Goal: Information Seeking & Learning: Check status

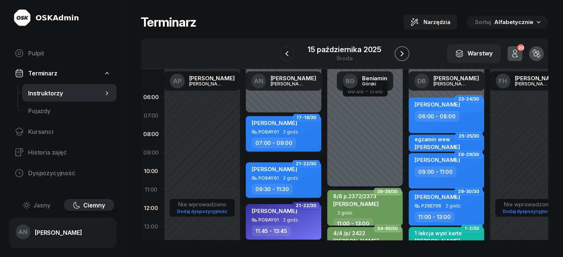
click at [407, 58] on icon "button" at bounding box center [402, 53] width 9 height 9
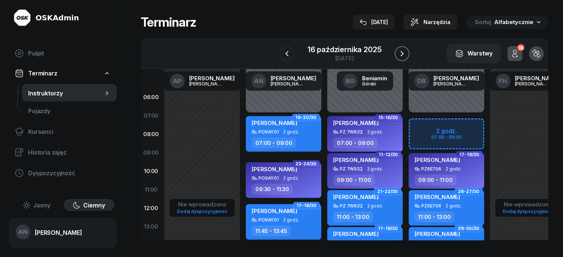
click at [407, 57] on icon "button" at bounding box center [402, 53] width 9 height 9
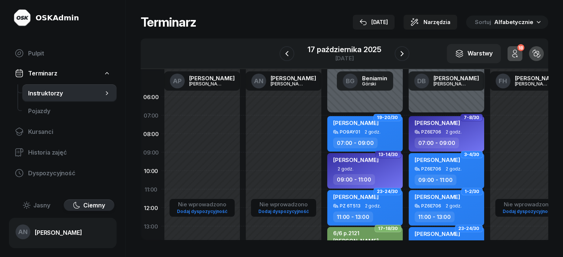
click at [420, 47] on div "W Wybierz AP [PERSON_NAME] AN [PERSON_NAME] BG [PERSON_NAME] DB [PERSON_NAME] F…" at bounding box center [345, 54] width 408 height 31
click at [410, 59] on button "button" at bounding box center [402, 53] width 15 height 15
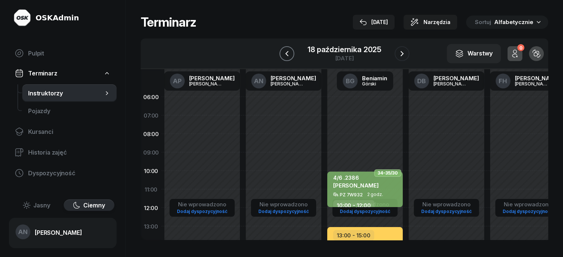
click at [286, 57] on button "button" at bounding box center [287, 53] width 15 height 15
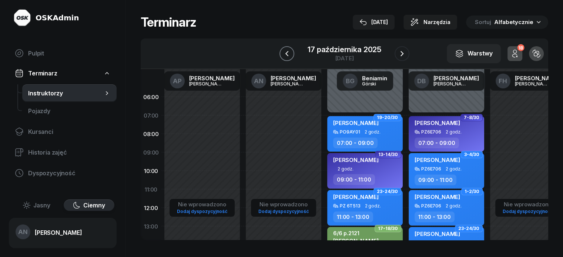
click at [284, 58] on icon "button" at bounding box center [287, 53] width 9 height 9
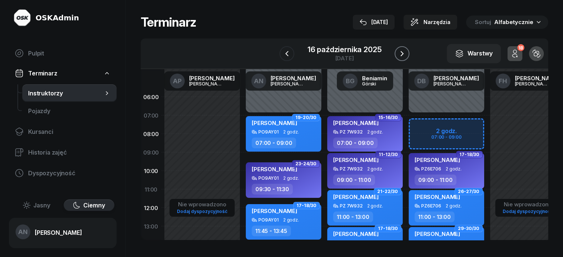
click at [407, 57] on icon "button" at bounding box center [402, 53] width 9 height 9
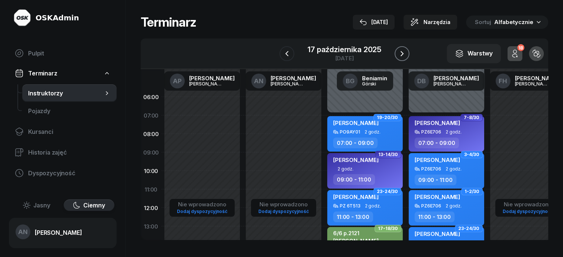
click at [407, 57] on icon "button" at bounding box center [402, 53] width 9 height 9
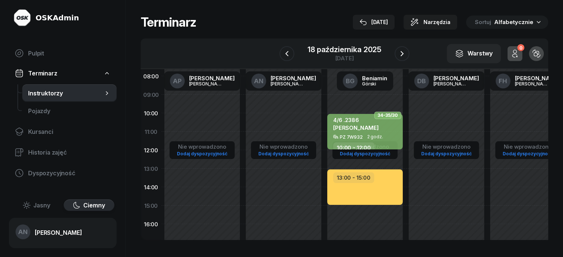
scroll to position [74, 0]
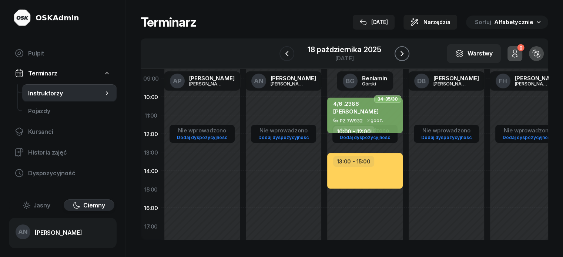
click at [407, 58] on icon "button" at bounding box center [402, 53] width 9 height 9
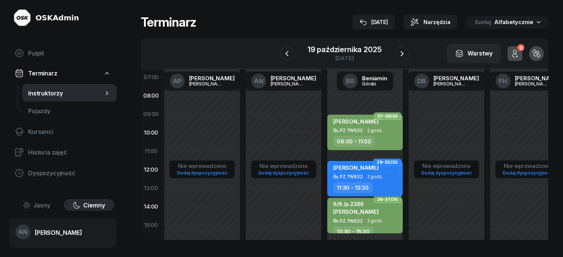
scroll to position [37, 0]
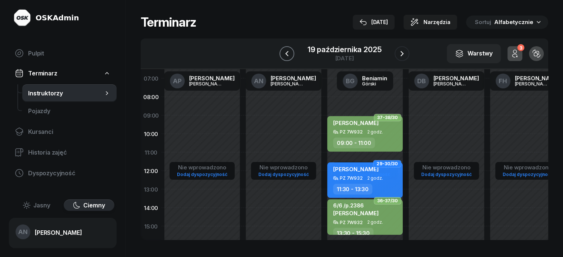
click at [283, 54] on icon "button" at bounding box center [287, 53] width 9 height 9
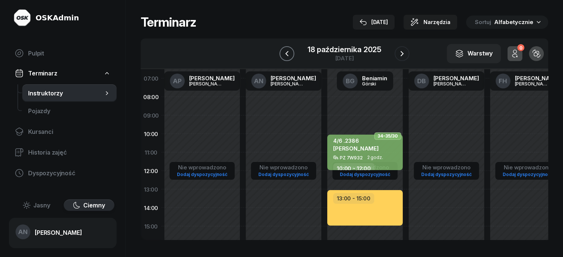
click at [283, 54] on icon "button" at bounding box center [287, 53] width 9 height 9
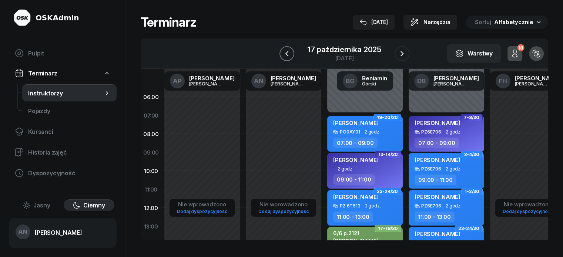
click at [283, 54] on icon "button" at bounding box center [287, 53] width 9 height 9
click at [283, 55] on icon "button" at bounding box center [287, 53] width 9 height 9
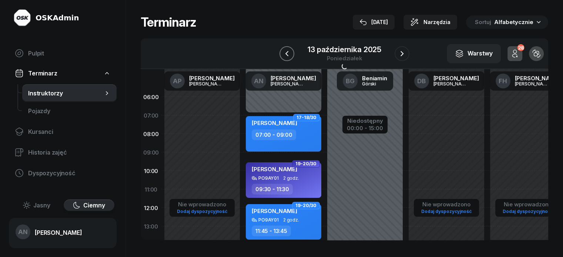
click at [283, 55] on icon "button" at bounding box center [287, 53] width 9 height 9
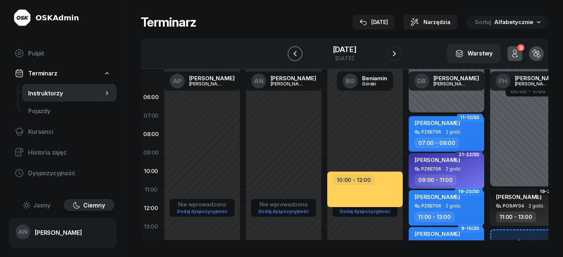
click at [291, 55] on icon "button" at bounding box center [295, 53] width 9 height 9
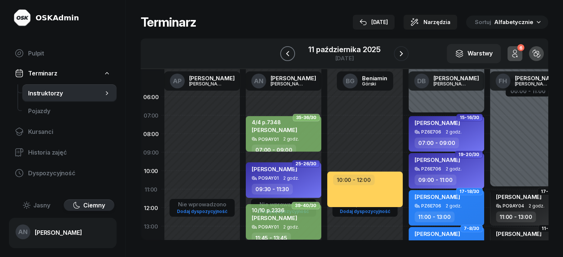
click at [286, 56] on icon "button" at bounding box center [287, 53] width 3 height 5
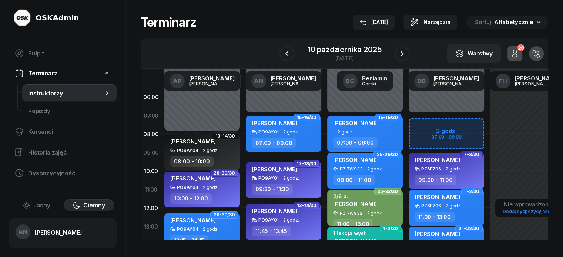
scroll to position [22, 0]
click at [283, 49] on icon "button" at bounding box center [287, 53] width 9 height 9
click at [283, 34] on div "Terminarz [DATE] Narzędzia Sortuj Alfabetycznie W Wybierz AP [PERSON_NAME] AN […" at bounding box center [344, 127] width 437 height 255
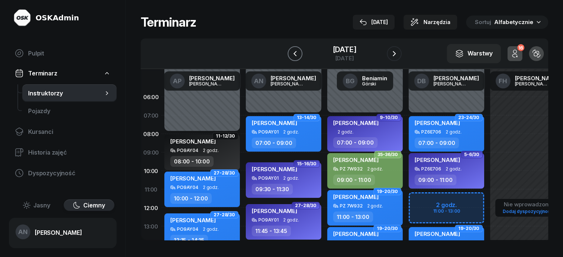
click at [291, 58] on icon "button" at bounding box center [295, 53] width 9 height 9
click at [284, 58] on icon "button" at bounding box center [288, 53] width 9 height 9
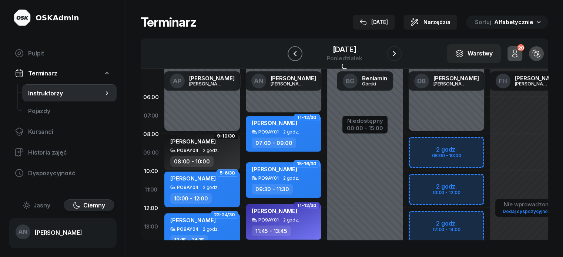
click at [291, 58] on icon "button" at bounding box center [295, 53] width 9 height 9
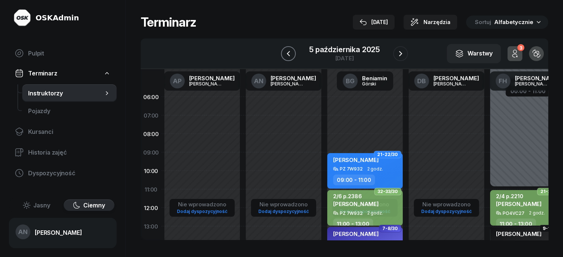
click at [284, 58] on icon "button" at bounding box center [288, 53] width 9 height 9
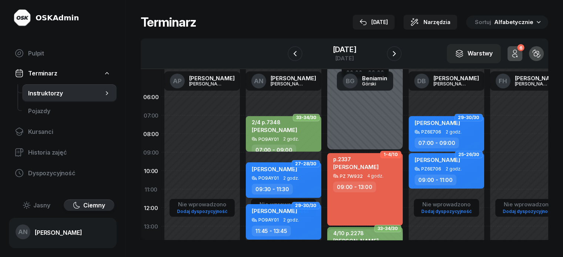
click at [269, 189] on div "[PERSON_NAME] PO9AY01 2 godz. 09:30 - 11:30" at bounding box center [284, 181] width 76 height 36
click at [269, 193] on div "09:30 - 11:30" at bounding box center [272, 189] width 41 height 11
click at [356, 53] on div "[DATE]" at bounding box center [345, 49] width 24 height 7
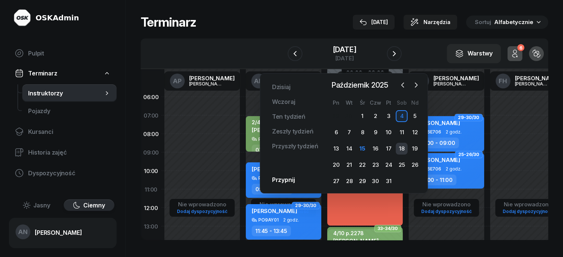
click at [402, 155] on div "18" at bounding box center [402, 149] width 12 height 12
